Goal: Transaction & Acquisition: Purchase product/service

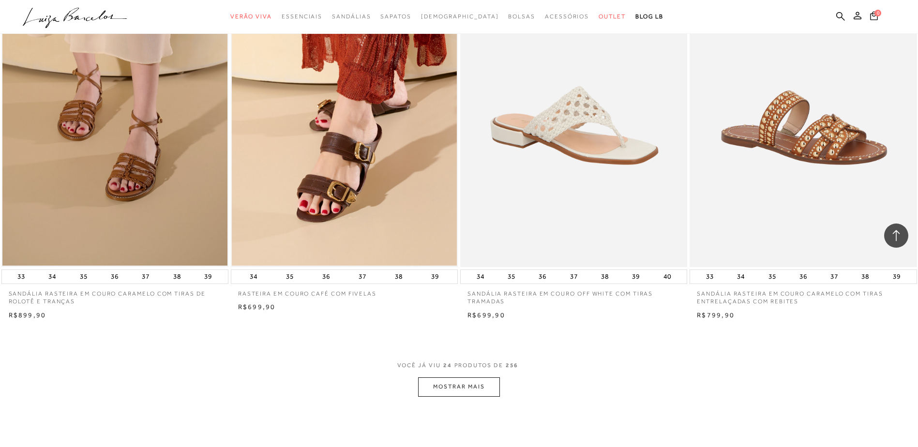
scroll to position [2188, 0]
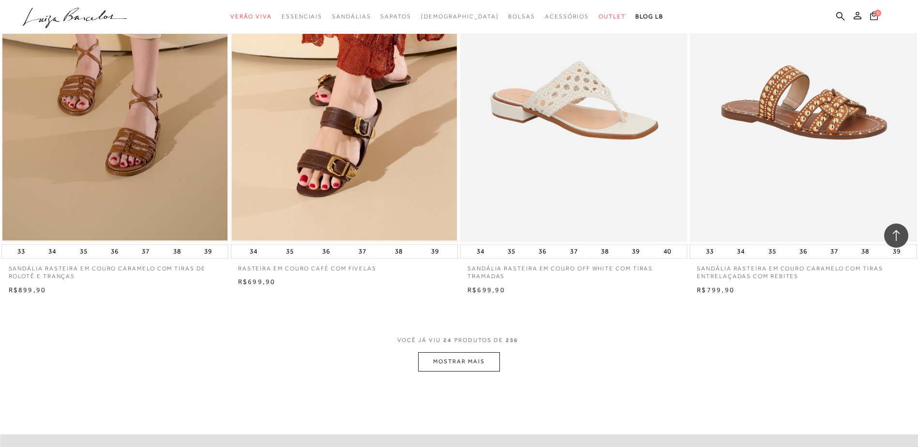
click at [467, 359] on button "MOSTRAR MAIS" at bounding box center [458, 361] width 81 height 19
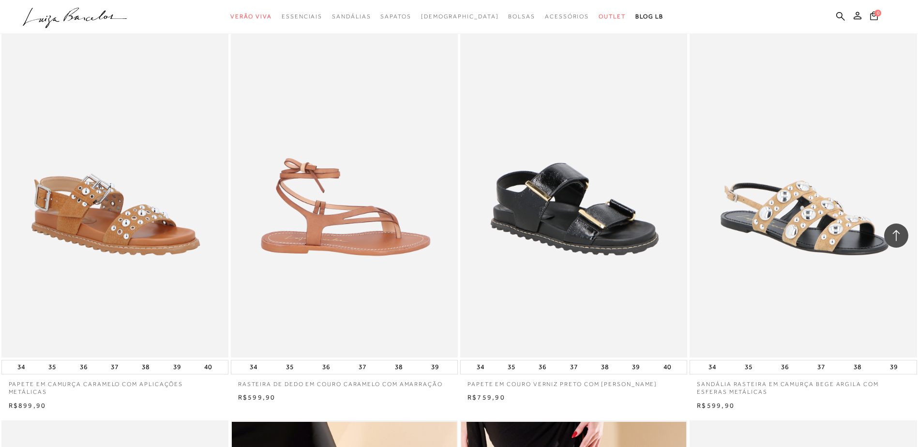
scroll to position [2479, 0]
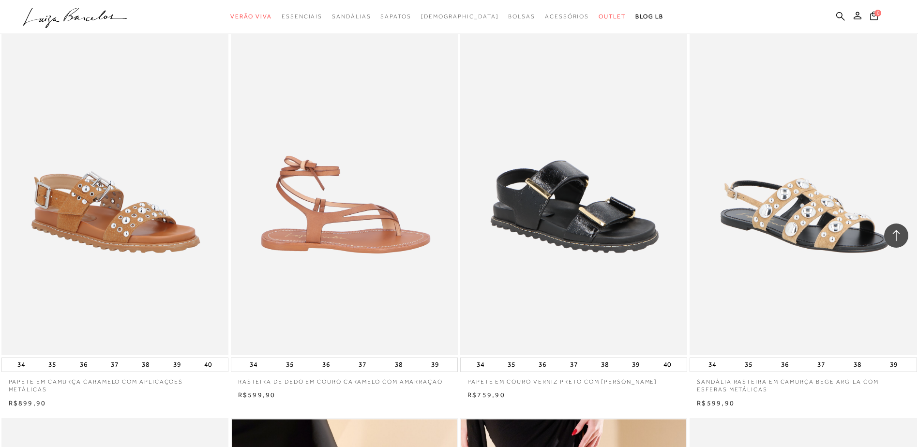
click at [317, 213] on img at bounding box center [345, 185] width 226 height 341
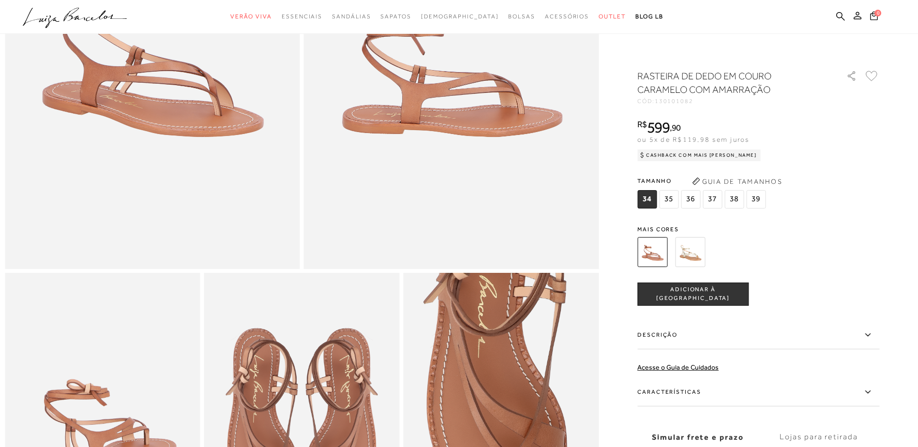
scroll to position [97, 0]
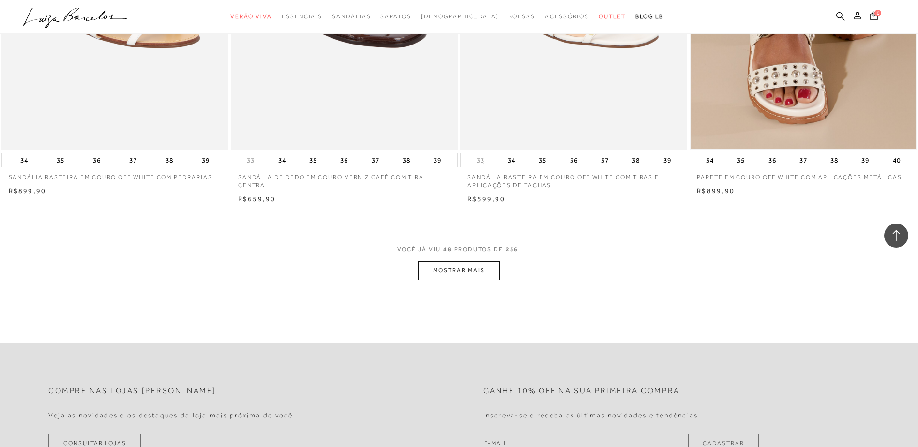
scroll to position [4705, 0]
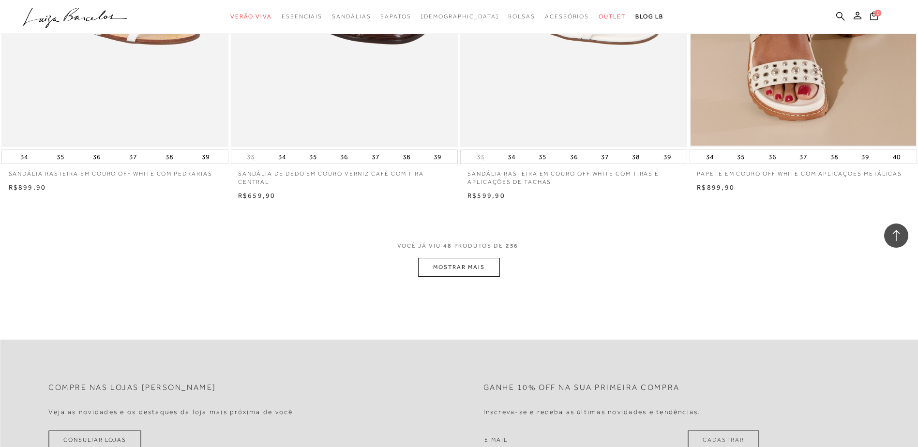
click at [409, 263] on div "VOCÊ JÁ VIU 48 PRODUTOS DE 256 MOSTRAR MAIS" at bounding box center [459, 259] width 918 height 36
click at [426, 269] on button "MOSTRAR MAIS" at bounding box center [458, 267] width 81 height 19
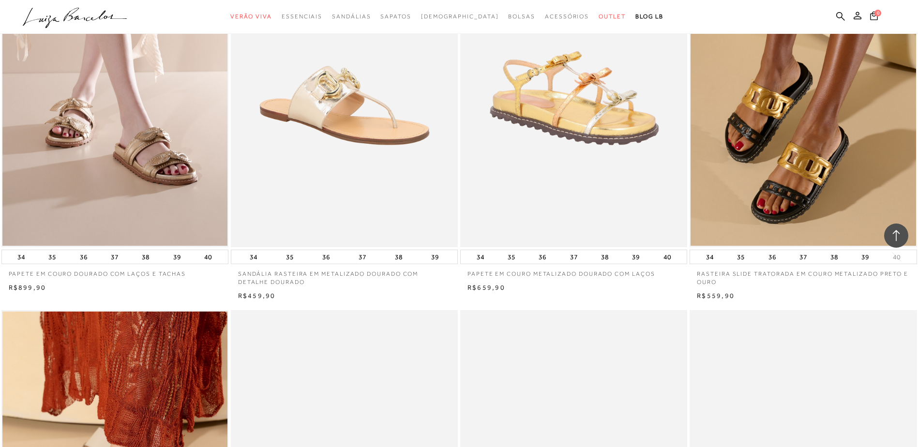
scroll to position [5237, 0]
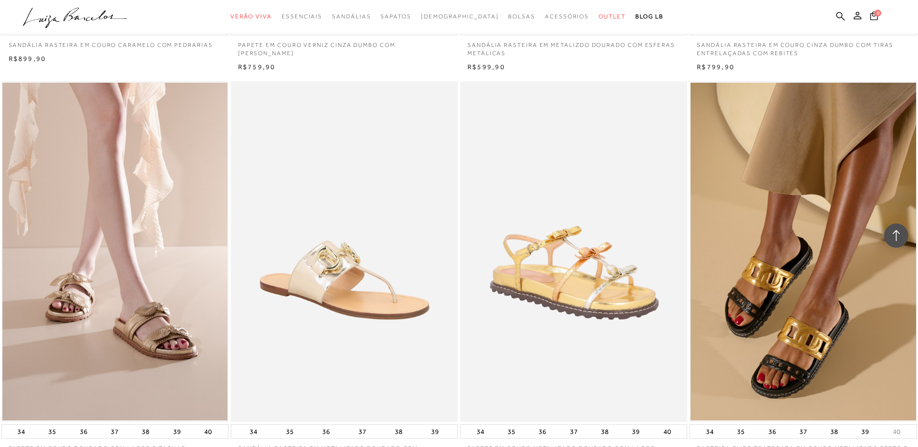
click at [56, 16] on icon ".a{fill-rule:evenodd;}" at bounding box center [75, 18] width 105 height 20
